Goal: Task Accomplishment & Management: Complete application form

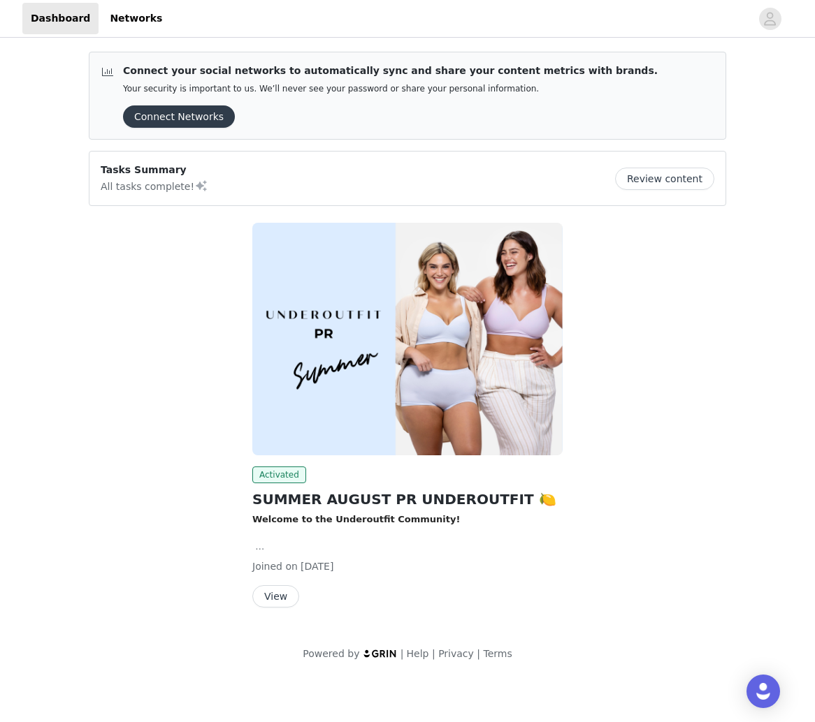
click at [271, 591] on button "View" at bounding box center [275, 596] width 47 height 22
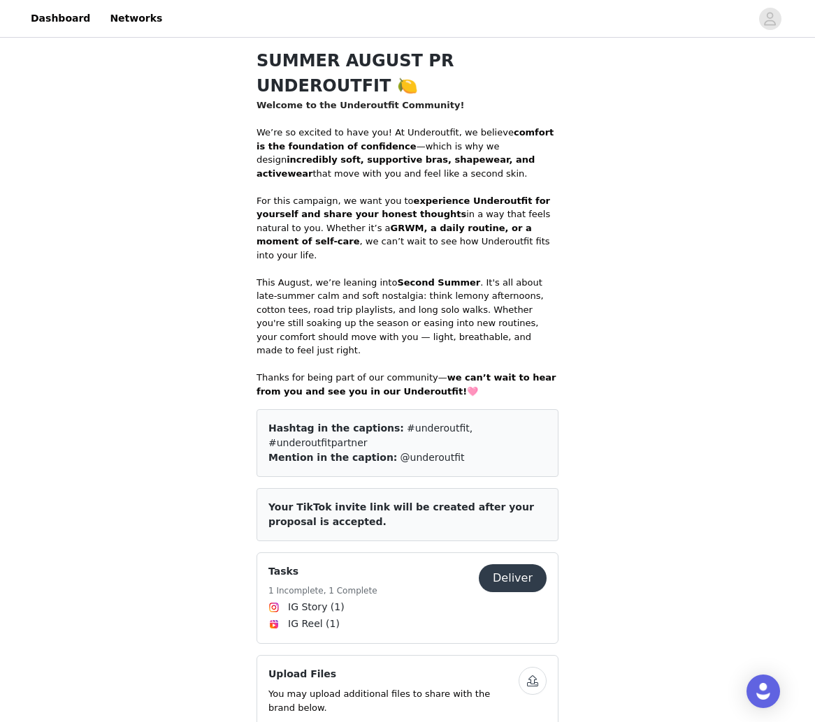
scroll to position [588, 0]
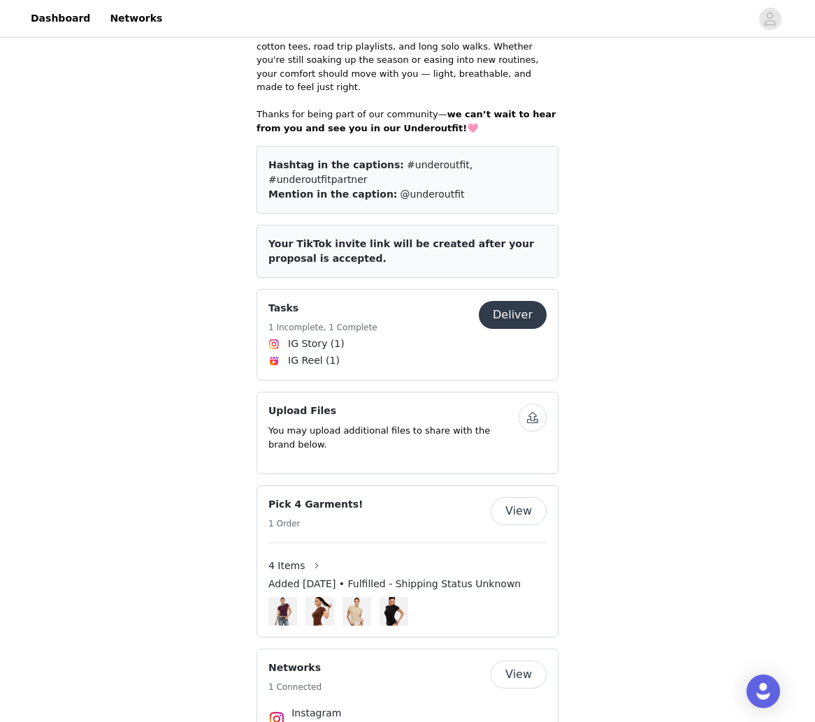
click at [519, 301] on button "Deliver" at bounding box center [513, 315] width 68 height 28
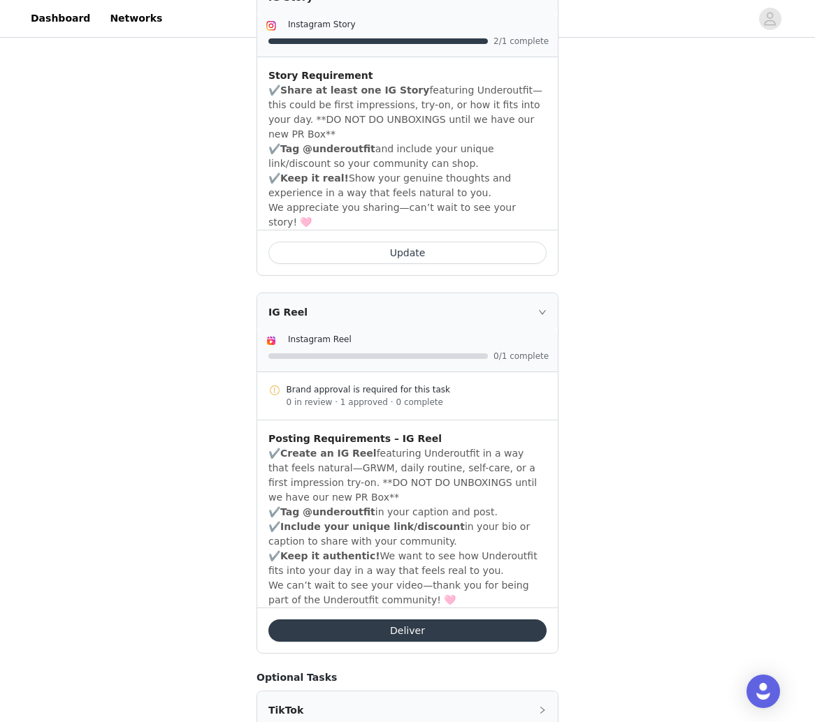
scroll to position [470, 0]
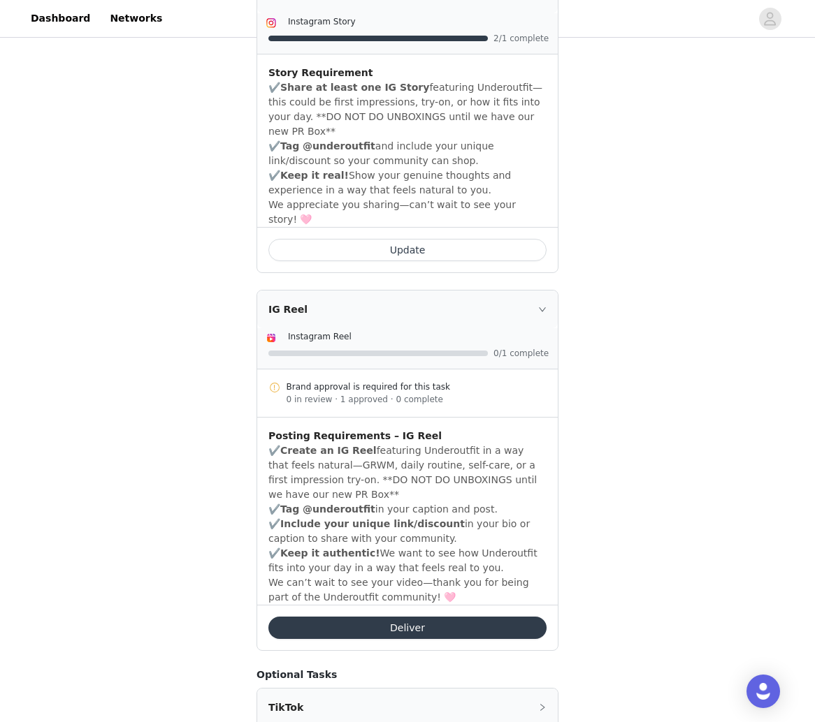
click at [416, 617] on button "Deliver" at bounding box center [407, 628] width 278 height 22
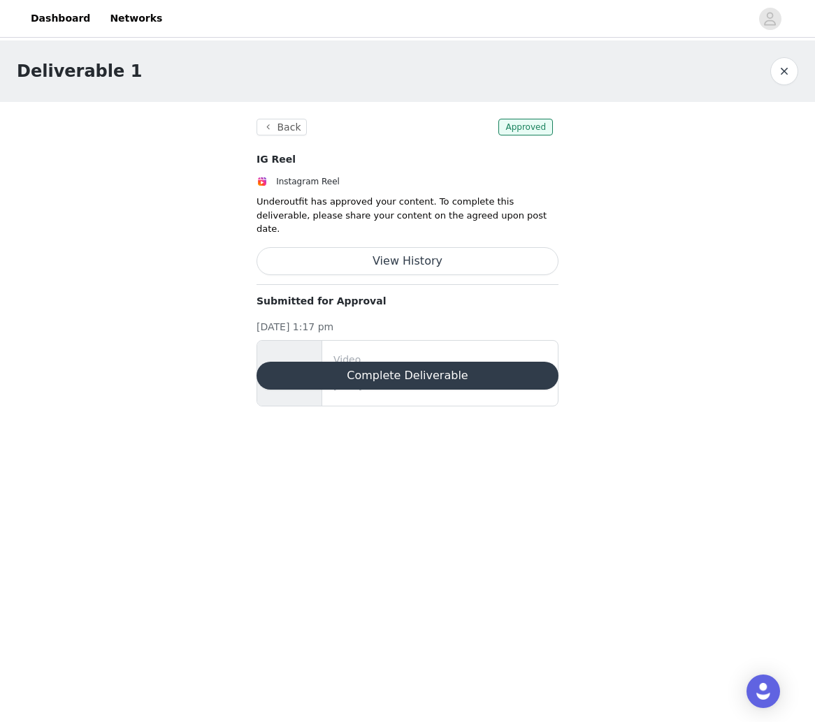
click at [398, 381] on p "[DATE] 12:10 PM" at bounding box center [442, 387] width 219 height 13
click at [393, 363] on button "Complete Deliverable" at bounding box center [407, 376] width 302 height 28
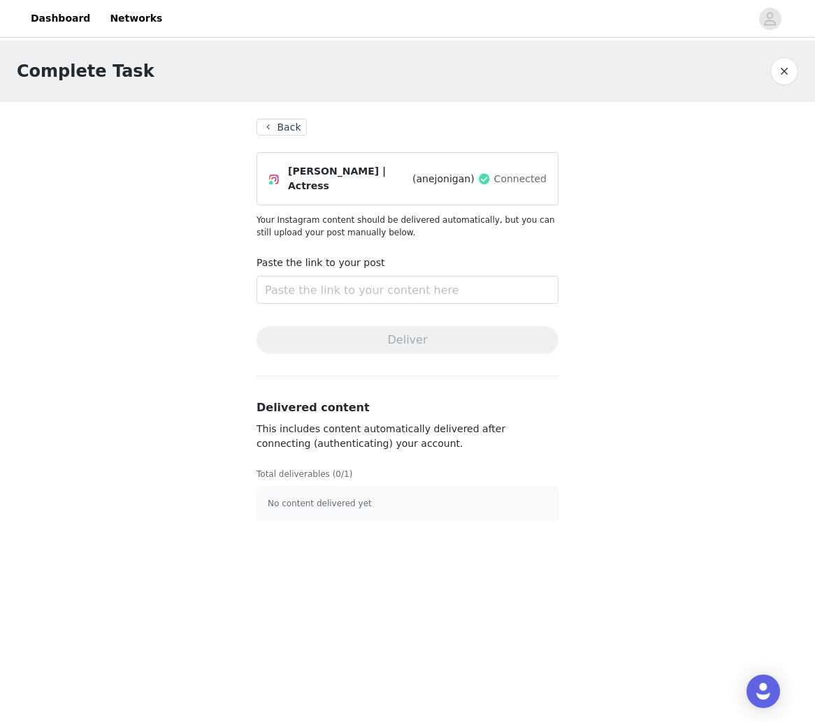
click at [393, 363] on section "Back [PERSON_NAME] | Actress (anejonigan) Connected Your Instagram content shou…" at bounding box center [407, 320] width 335 height 436
click at [287, 137] on section "Back [PERSON_NAME] | Actress (anejonigan) Connected Your Instagram content shou…" at bounding box center [407, 320] width 335 height 436
click at [273, 126] on button "Back" at bounding box center [281, 127] width 50 height 17
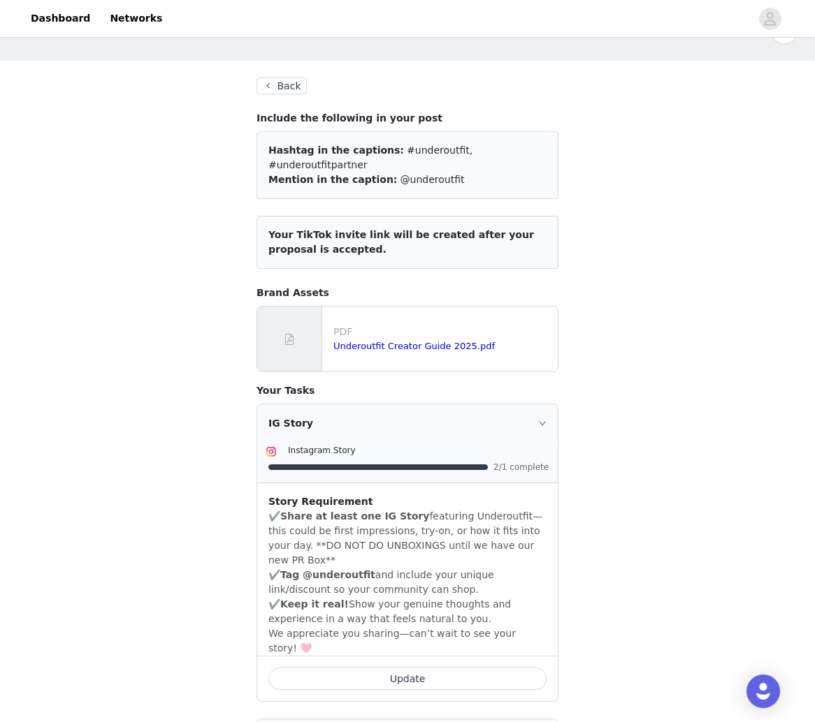
scroll to position [43, 0]
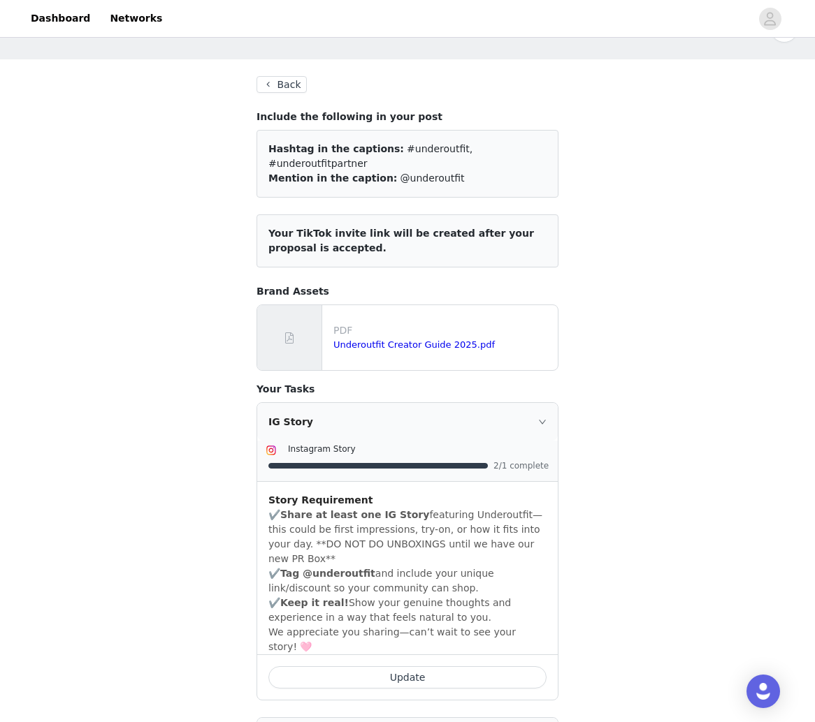
click at [355, 666] on button "Update" at bounding box center [407, 677] width 278 height 22
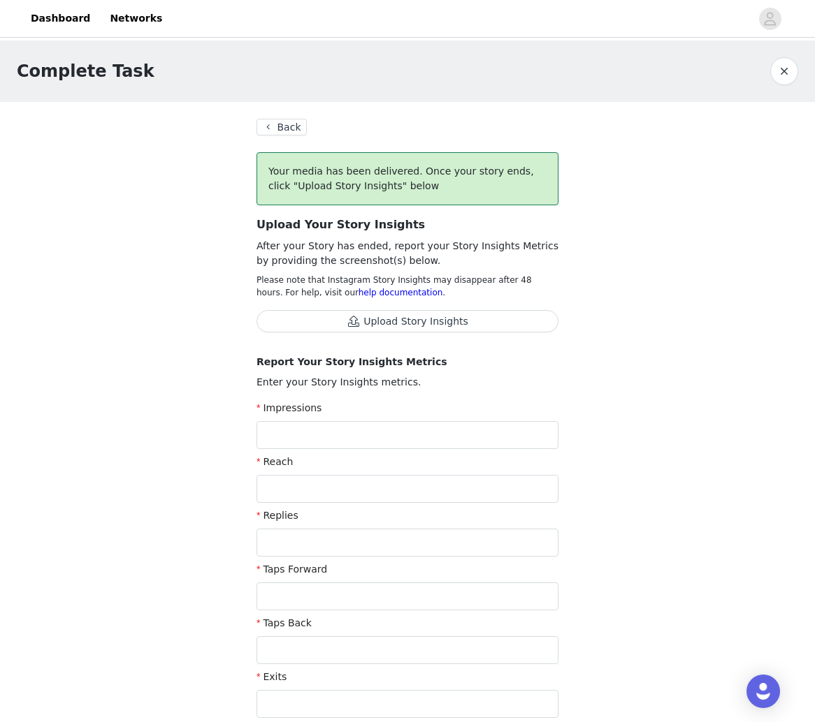
click at [337, 319] on button "Upload Story Insights" at bounding box center [407, 321] width 302 height 22
click at [367, 317] on button "Upload Story Insights" at bounding box center [407, 321] width 302 height 22
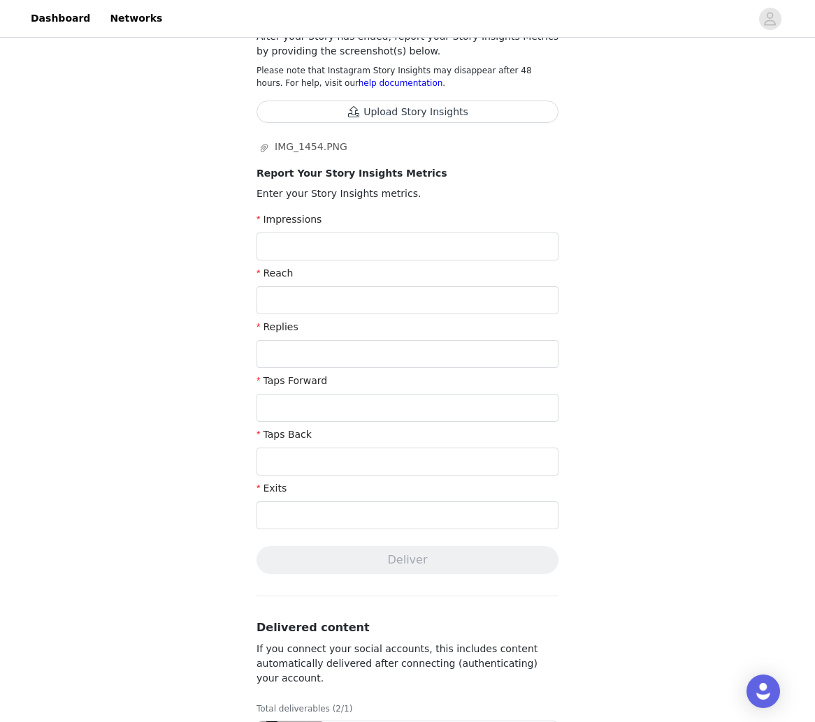
scroll to position [212, 0]
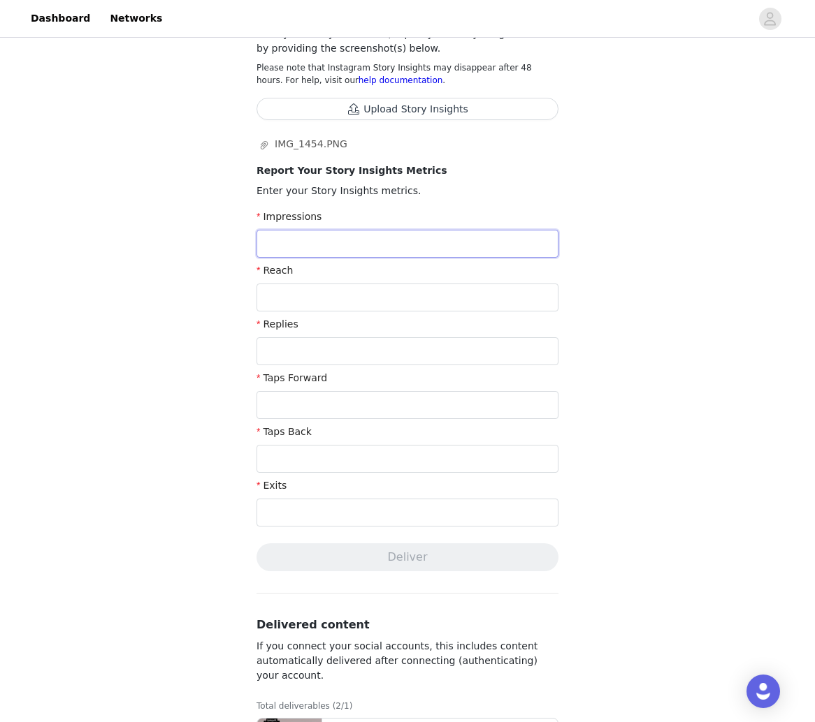
click at [324, 241] on input "text" at bounding box center [407, 244] width 302 height 28
type input "1"
type input "9"
click at [374, 300] on input "text" at bounding box center [407, 298] width 302 height 28
click at [314, 238] on input "900" at bounding box center [407, 244] width 302 height 28
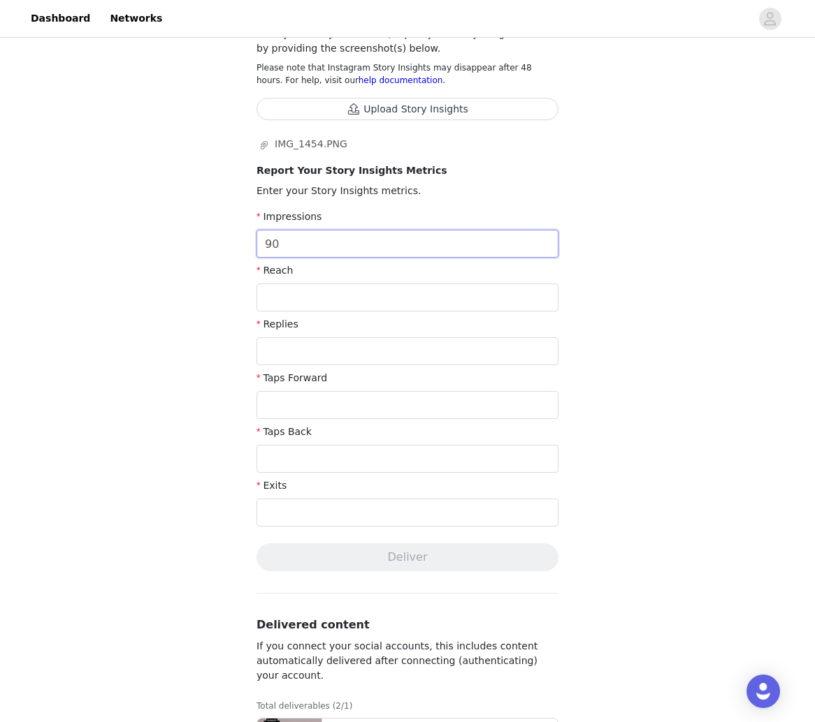
type input "9"
type input "300"
click at [273, 305] on input "text" at bounding box center [407, 298] width 302 height 28
type input "450"
click at [277, 344] on input "text" at bounding box center [407, 351] width 302 height 28
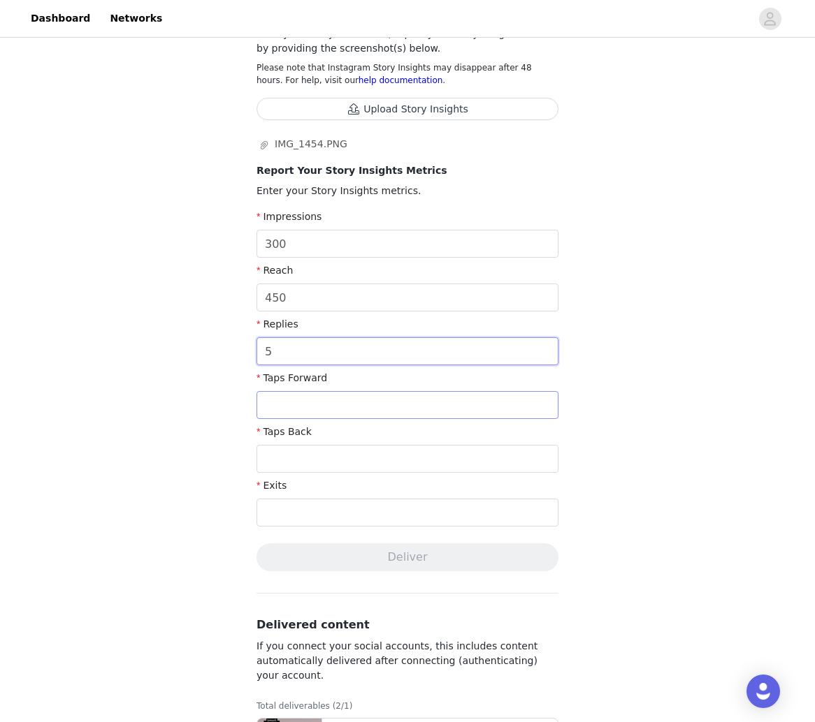
type input "5"
click at [291, 409] on input "text" at bounding box center [407, 405] width 302 height 28
type input "0"
click at [295, 463] on input "text" at bounding box center [407, 459] width 302 height 28
type input "3"
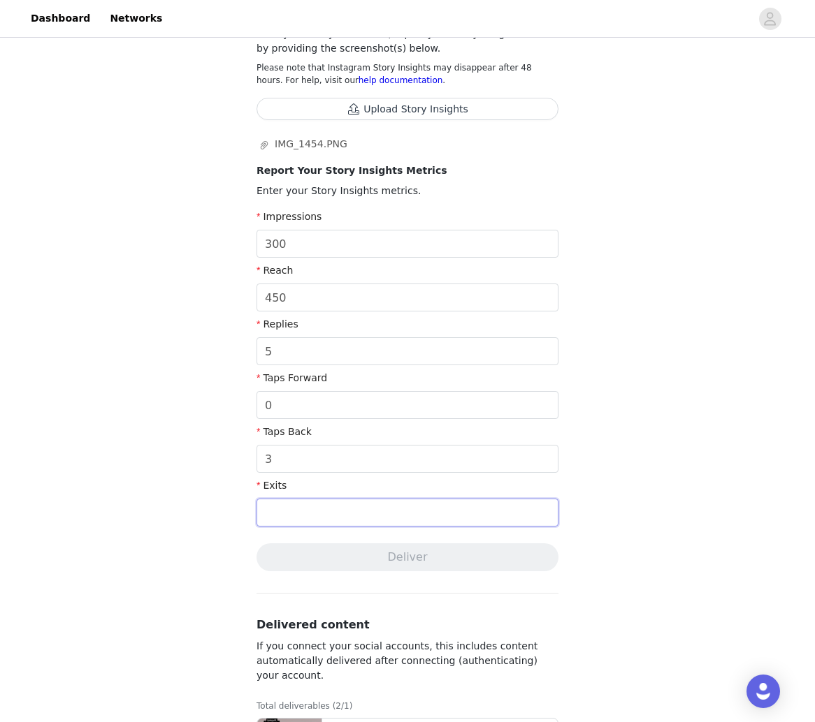
click at [311, 525] on input "text" at bounding box center [407, 513] width 302 height 28
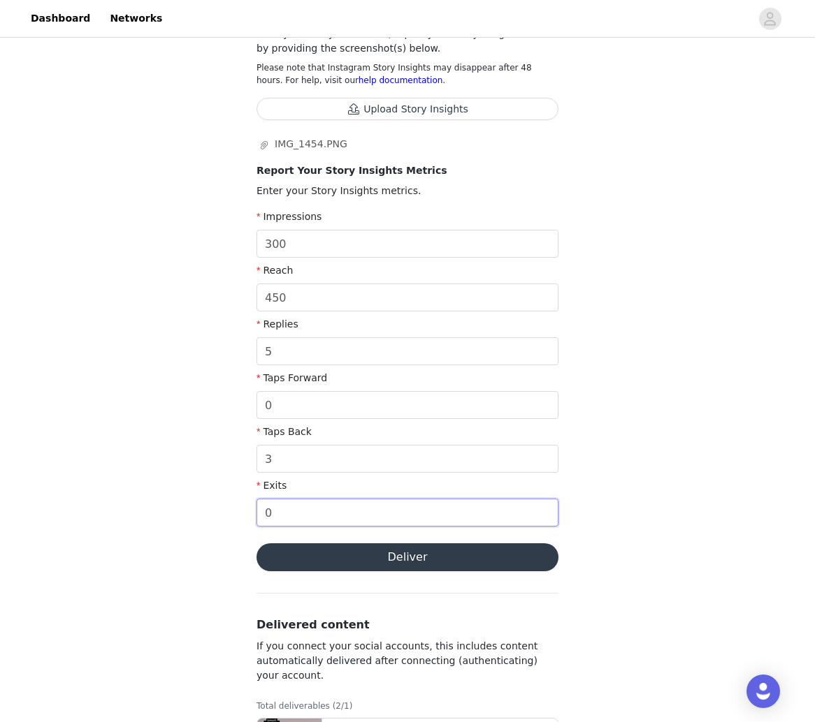
type input "0"
click at [317, 563] on button "Deliver" at bounding box center [407, 557] width 302 height 28
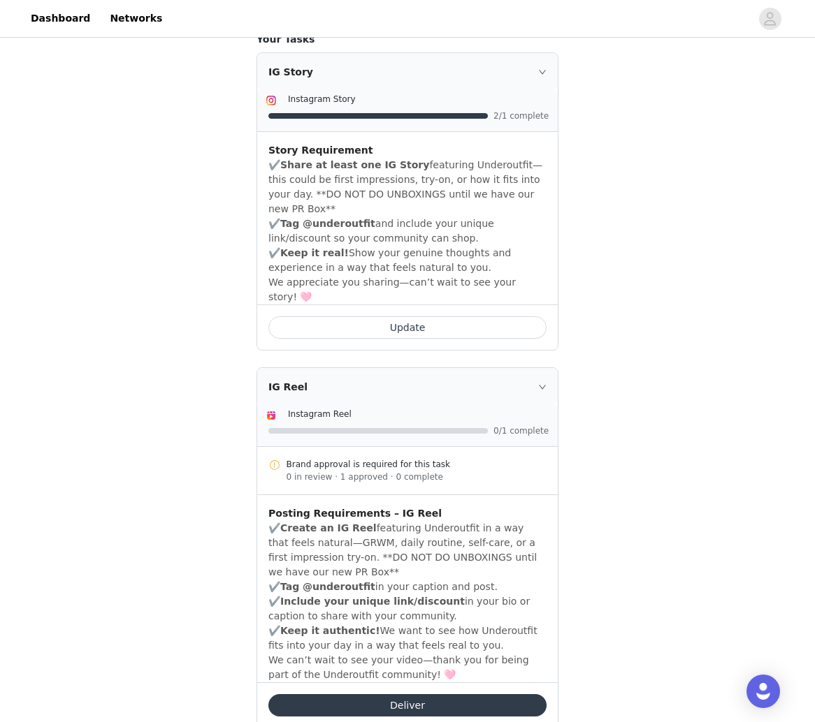
scroll to position [448, 0]
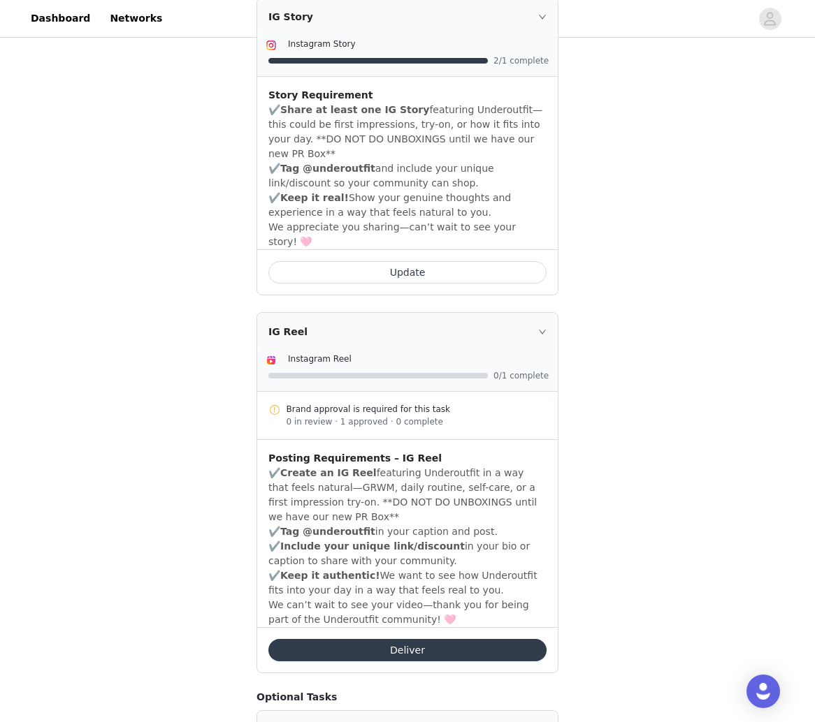
click at [315, 639] on button "Deliver" at bounding box center [407, 650] width 278 height 22
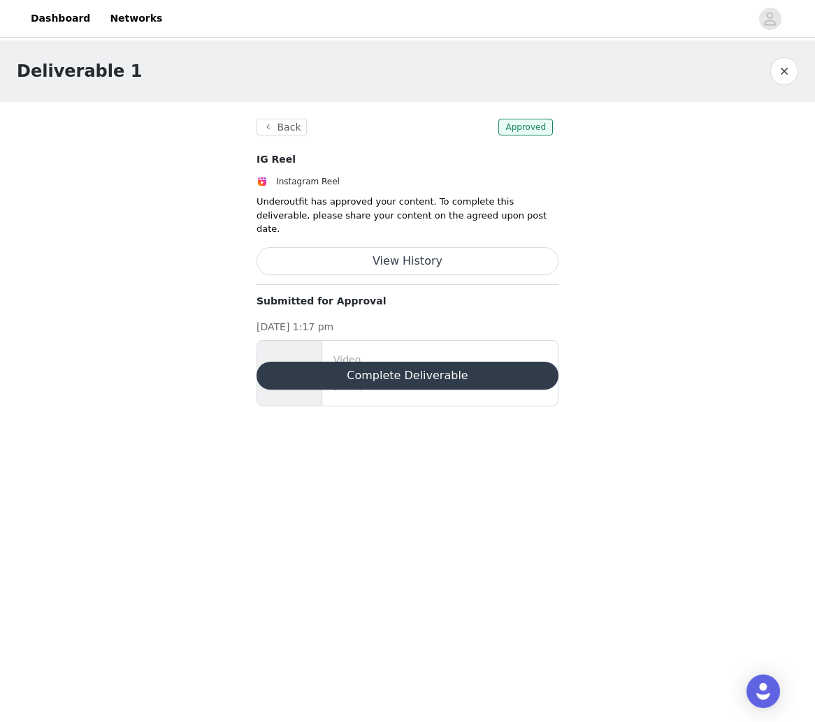
click at [342, 363] on button "Complete Deliverable" at bounding box center [407, 376] width 302 height 28
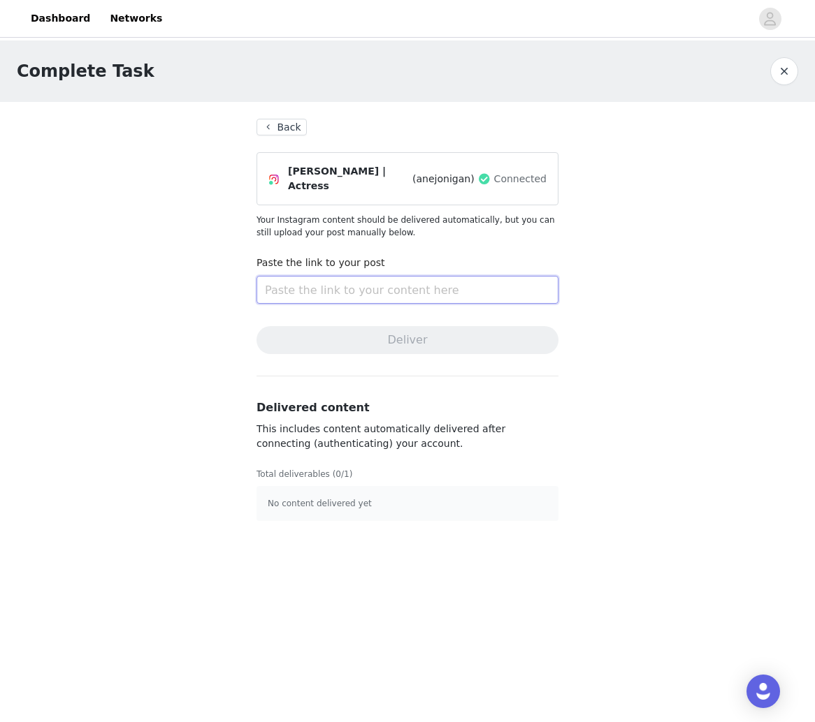
paste input "[URL][DOMAIN_NAME]"
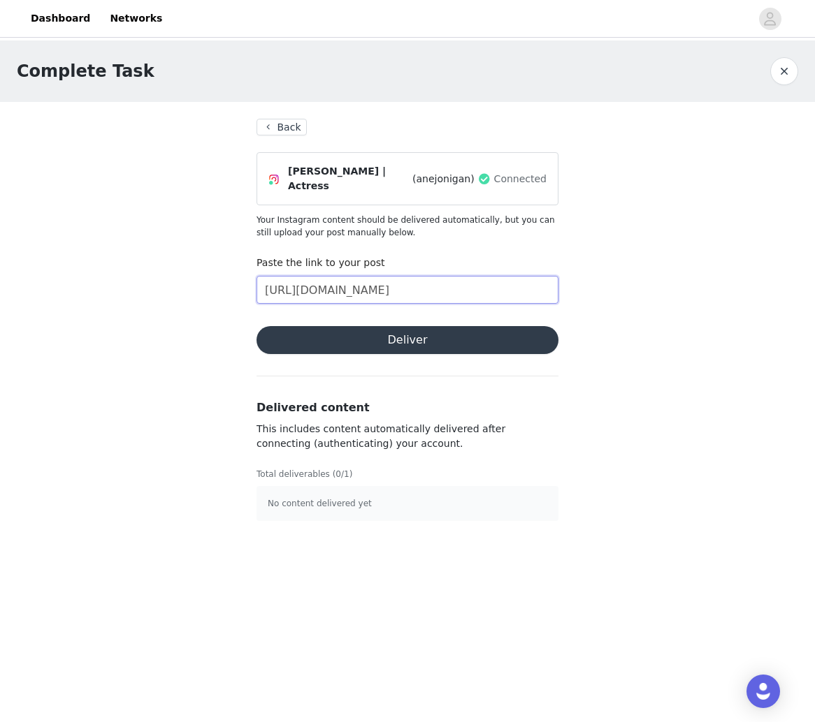
scroll to position [0, 119]
type input "[URL][DOMAIN_NAME]"
click at [317, 339] on button "Deliver" at bounding box center [407, 340] width 302 height 28
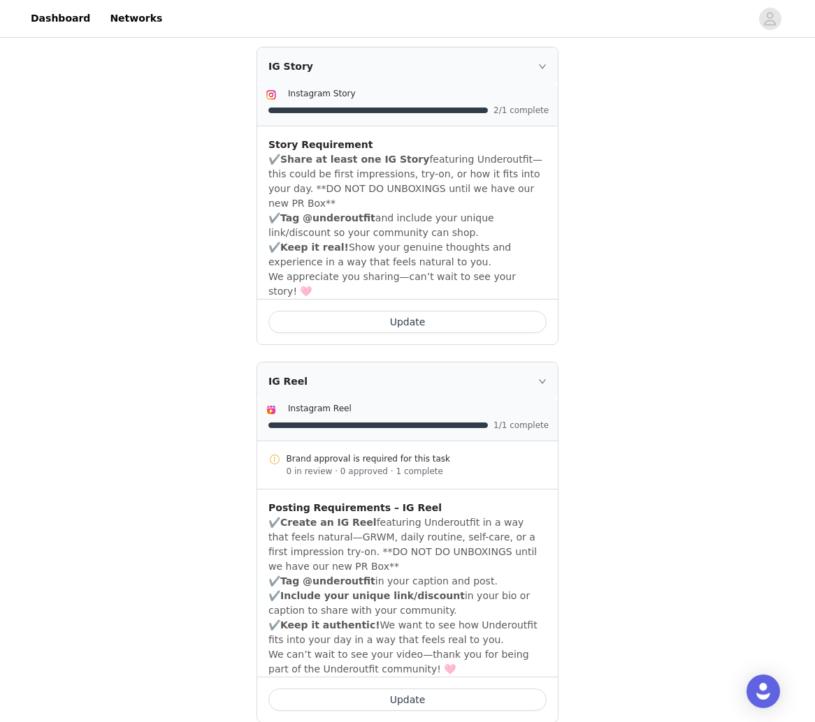
scroll to position [279, 0]
